Goal: Navigation & Orientation: Find specific page/section

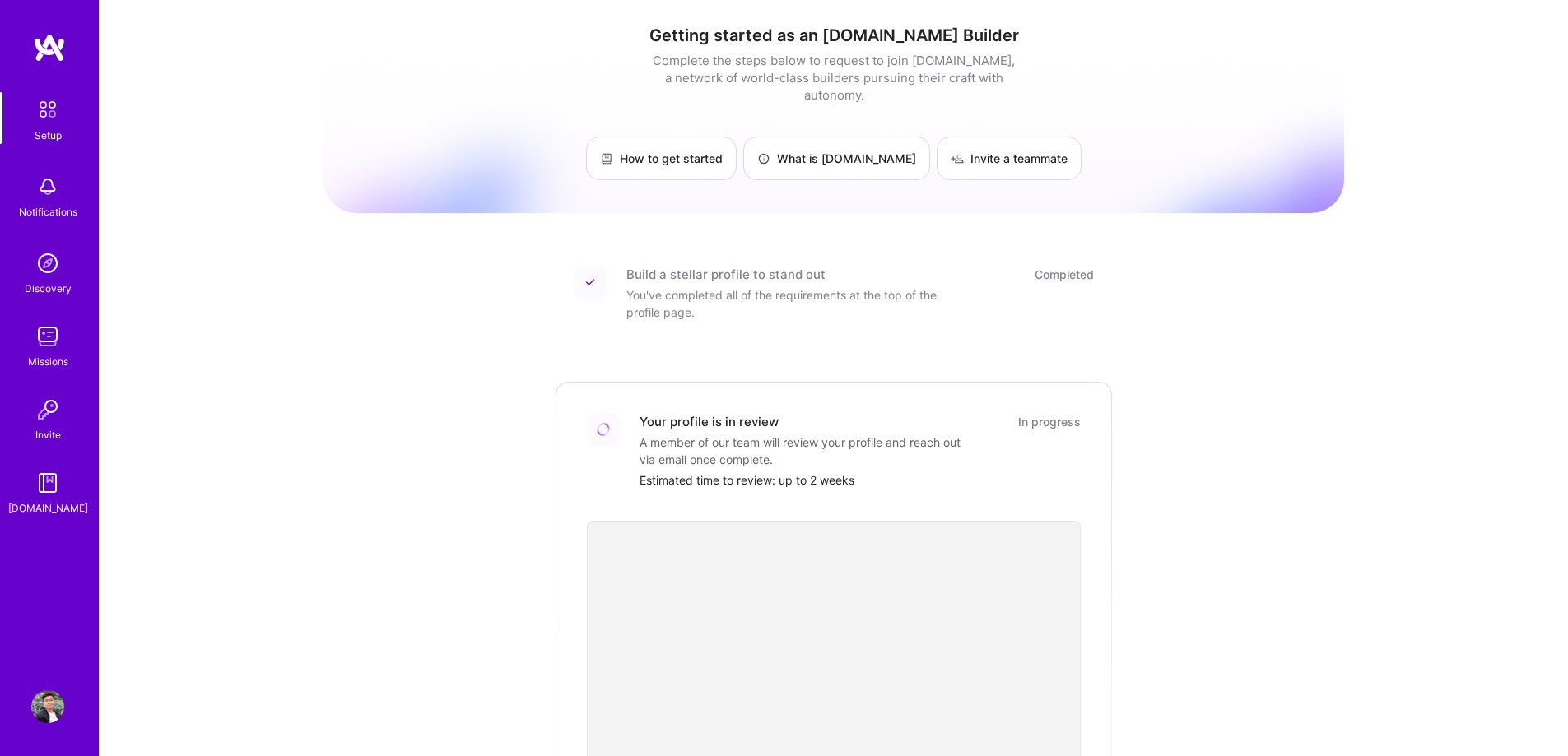
click at [56, 506] on div "[DOMAIN_NAME]" at bounding box center [48, 508] width 80 height 17
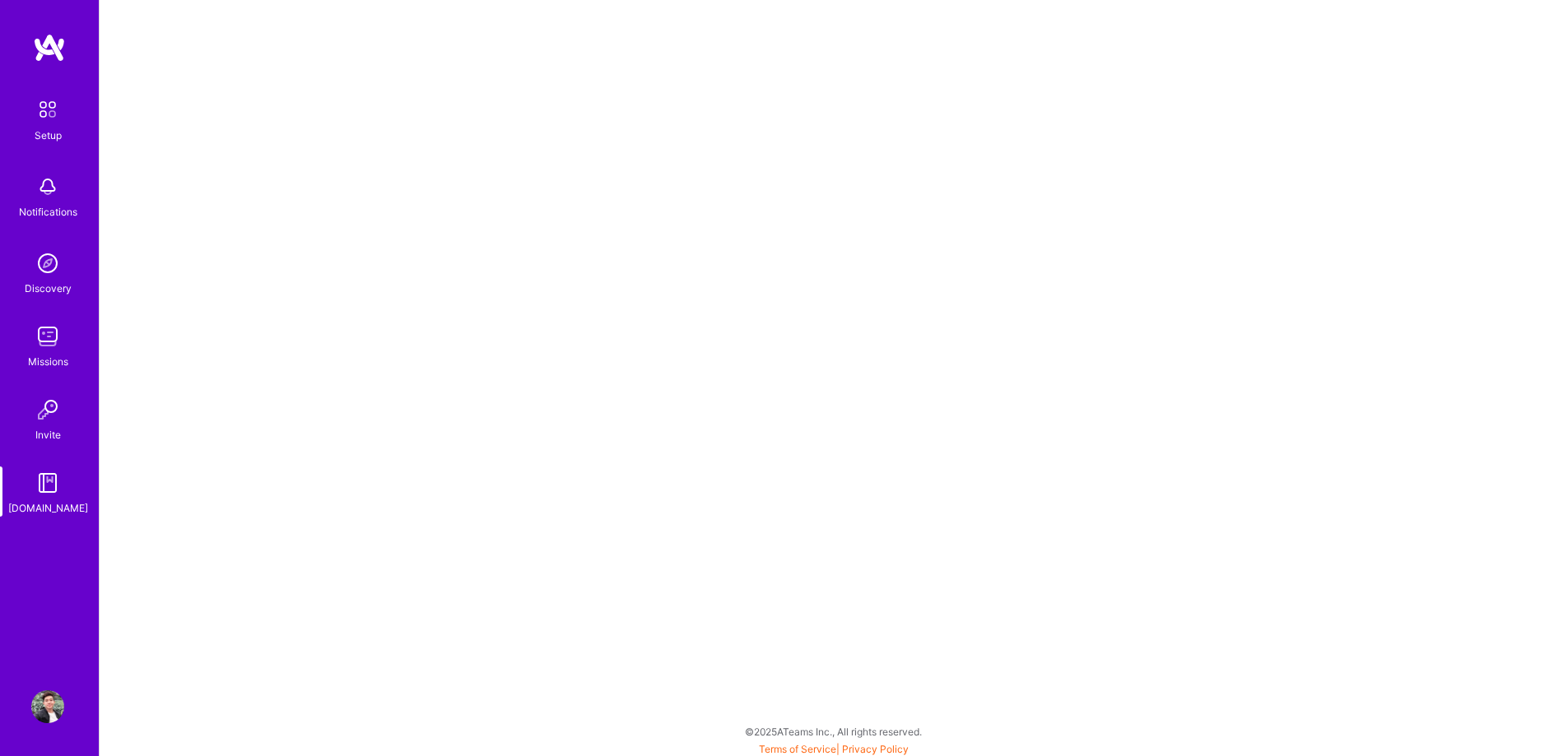
click at [37, 119] on img at bounding box center [48, 110] width 34 height 34
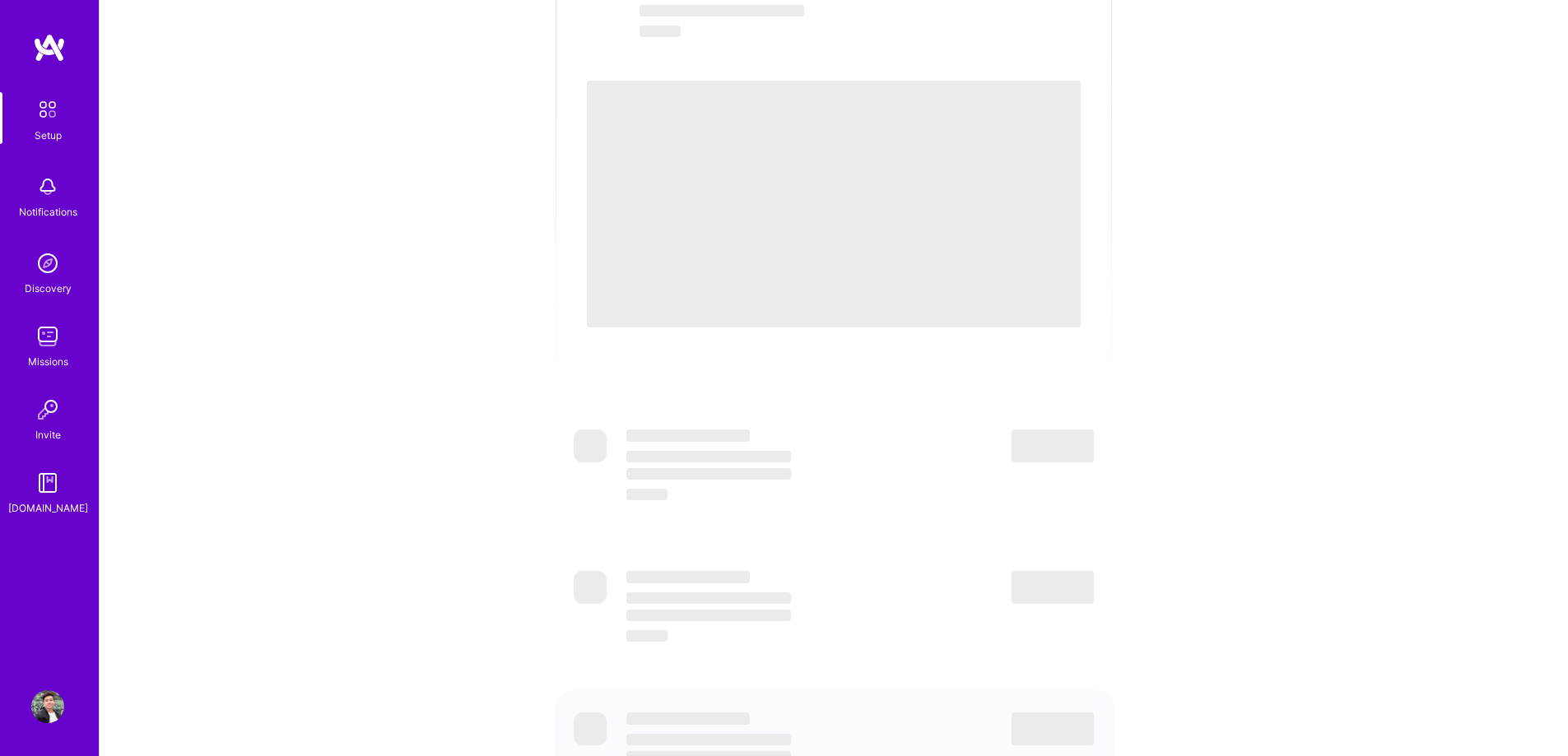
scroll to position [329, 0]
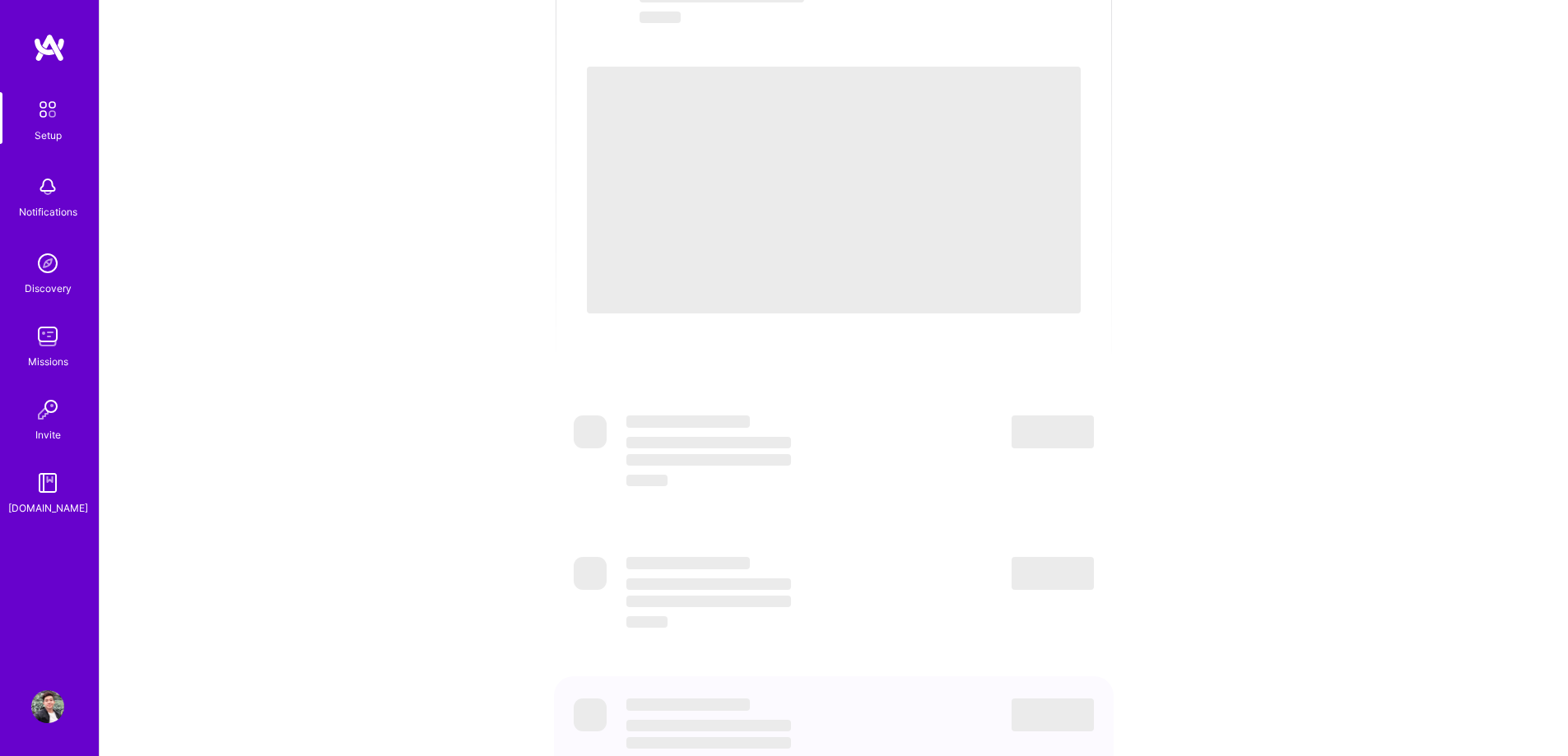
click at [72, 399] on link "Invite" at bounding box center [47, 417] width 102 height 50
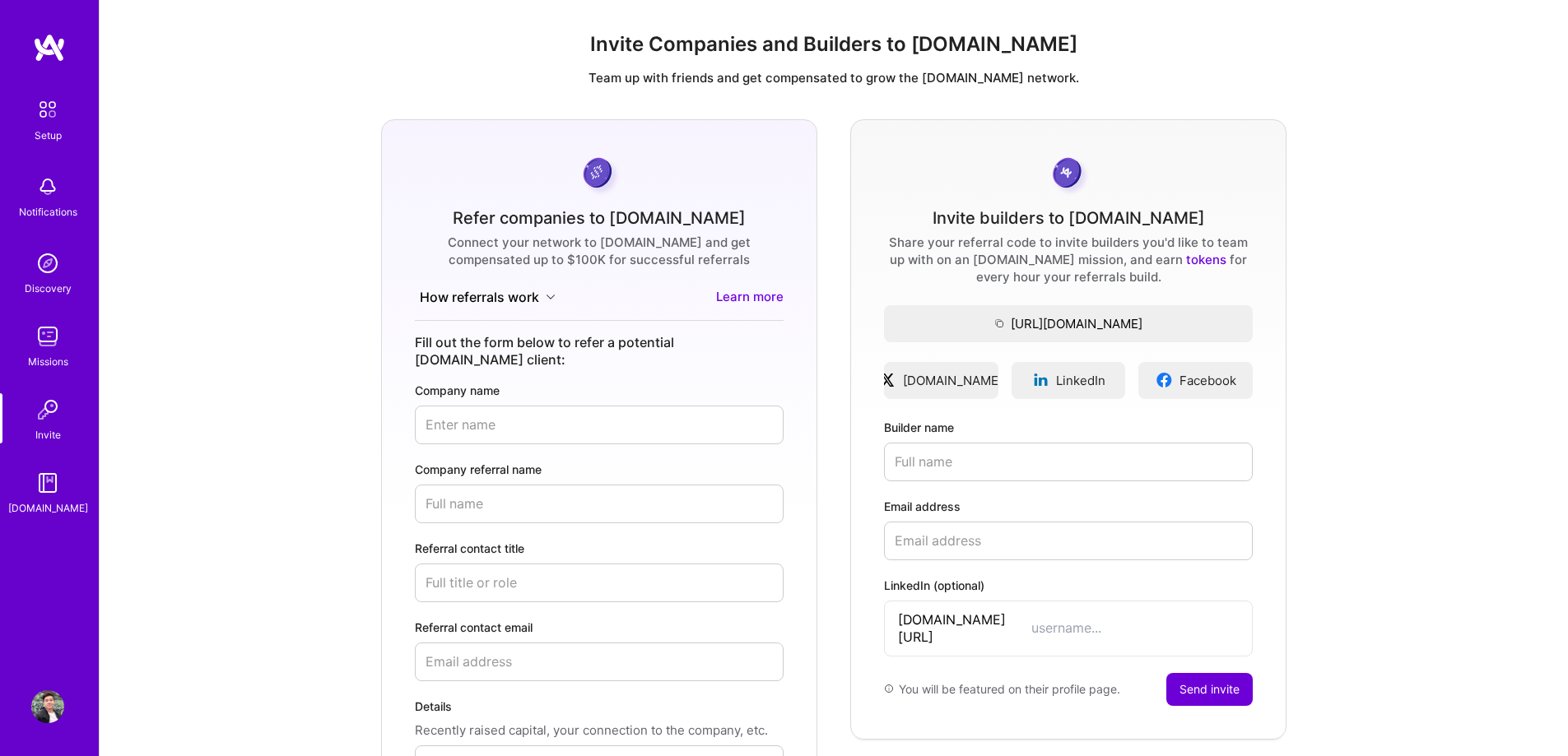
click at [48, 709] on img at bounding box center [48, 706] width 33 height 33
